Goal: Obtain resource: Download file/media

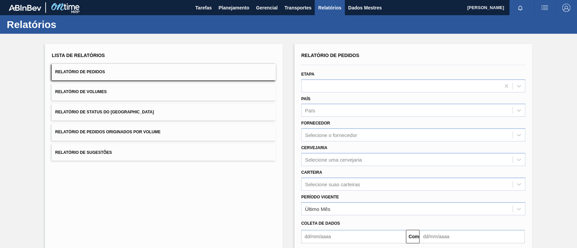
click at [187, 132] on button "Relatório de Pedidos Originados por Volume" at bounding box center [164, 132] width 224 height 17
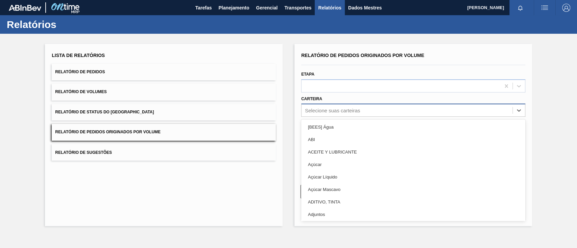
click at [354, 113] on font "Selecione suas carteiras" at bounding box center [332, 111] width 55 height 6
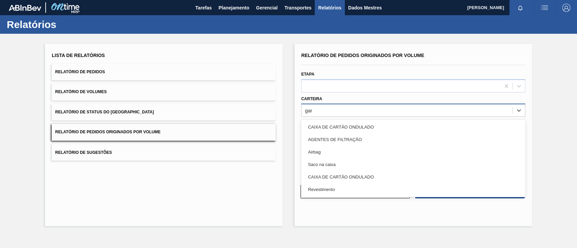
type input "ga"
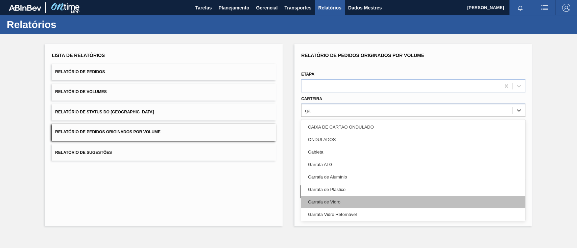
click at [375, 205] on div "Garrafa de Vidro" at bounding box center [413, 202] width 224 height 13
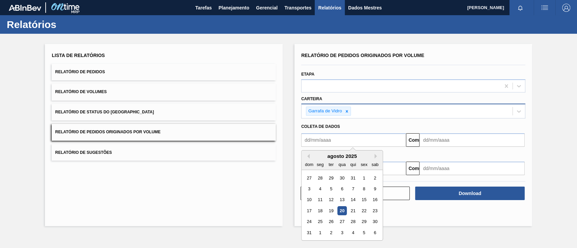
click at [336, 139] on input "text" at bounding box center [353, 141] width 105 height 14
click at [361, 179] on div "1" at bounding box center [363, 178] width 9 height 9
type input "[DATE]"
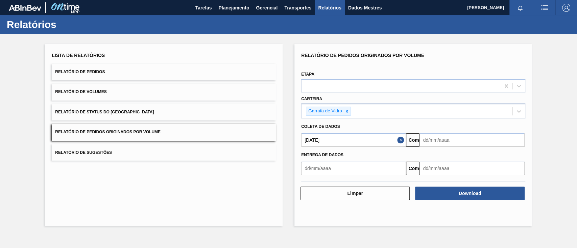
click at [443, 141] on input "text" at bounding box center [472, 141] width 105 height 14
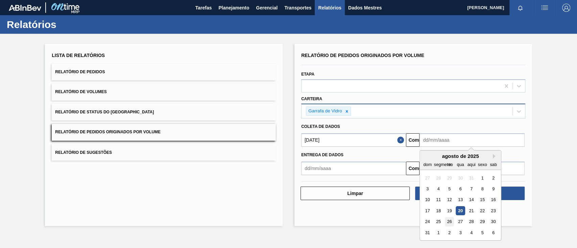
click at [452, 223] on font "26" at bounding box center [449, 222] width 5 height 5
type input "[DATE]"
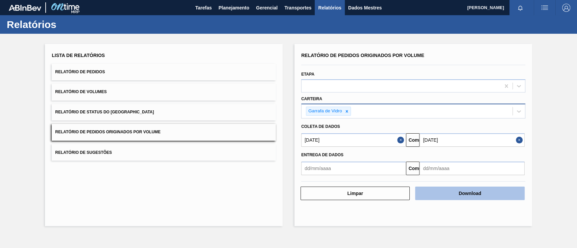
click at [473, 194] on font "Download" at bounding box center [470, 193] width 23 height 5
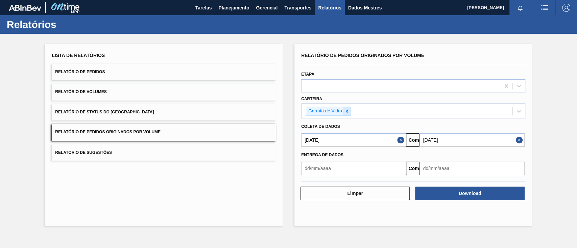
click at [348, 108] on div at bounding box center [346, 111] width 7 height 8
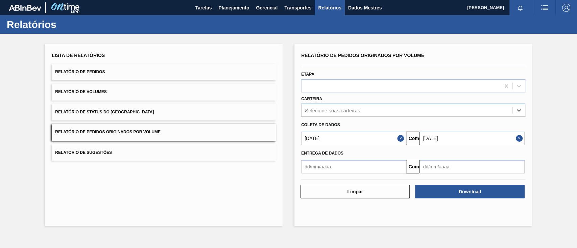
type input "al"
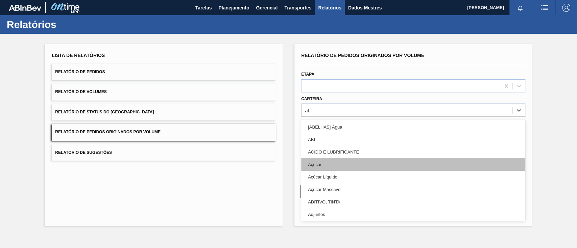
click at [324, 166] on div "Açúcar" at bounding box center [413, 165] width 224 height 13
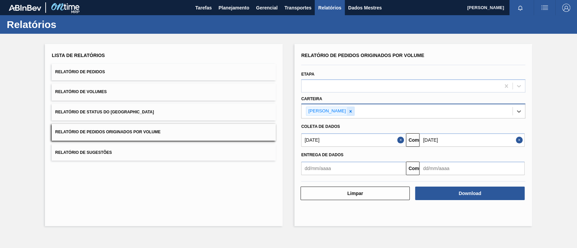
click at [349, 110] on div at bounding box center [350, 111] width 7 height 8
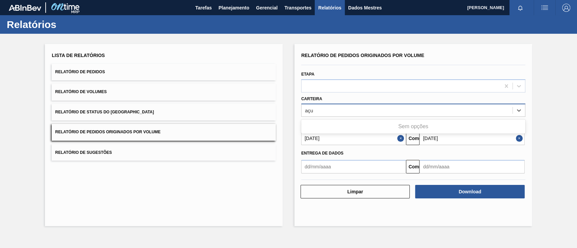
type input "aç"
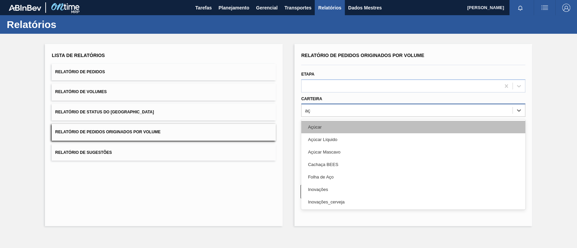
click at [319, 123] on div "Açúcar" at bounding box center [413, 127] width 224 height 13
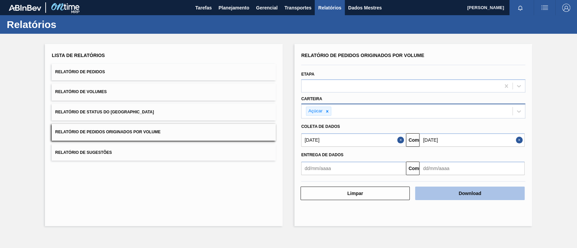
click at [468, 192] on font "Download" at bounding box center [470, 193] width 23 height 5
